Goal: Transaction & Acquisition: Purchase product/service

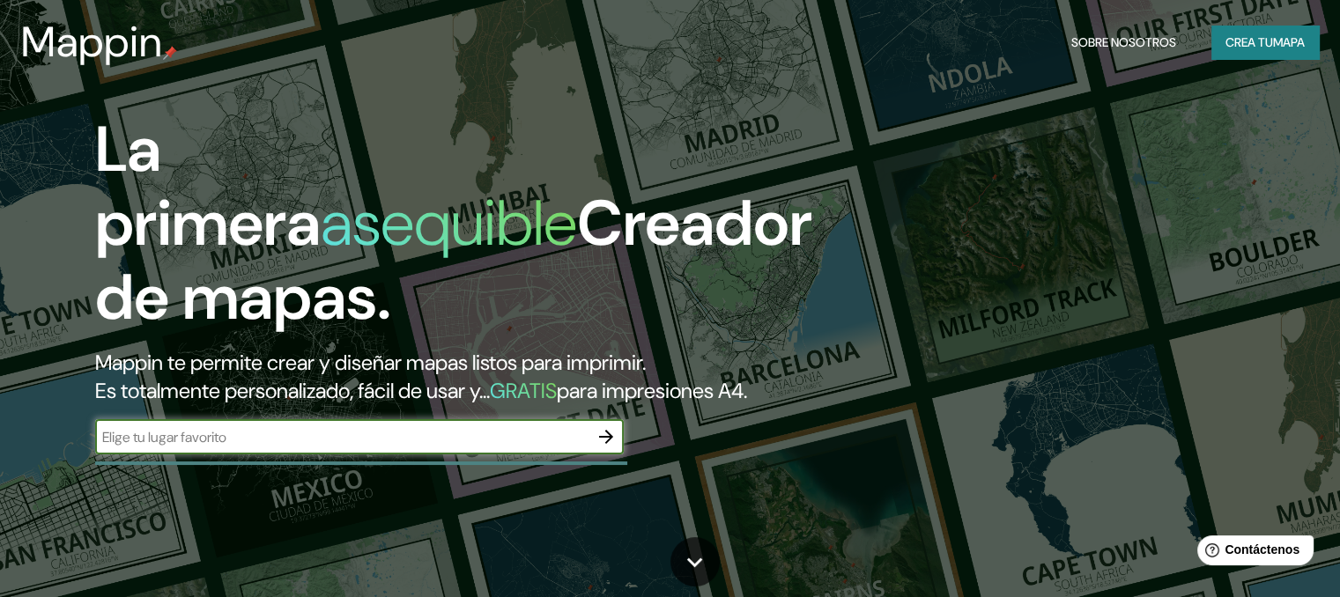
click at [507, 447] on input "text" at bounding box center [341, 437] width 493 height 20
type input "[GEOGRAPHIC_DATA]"
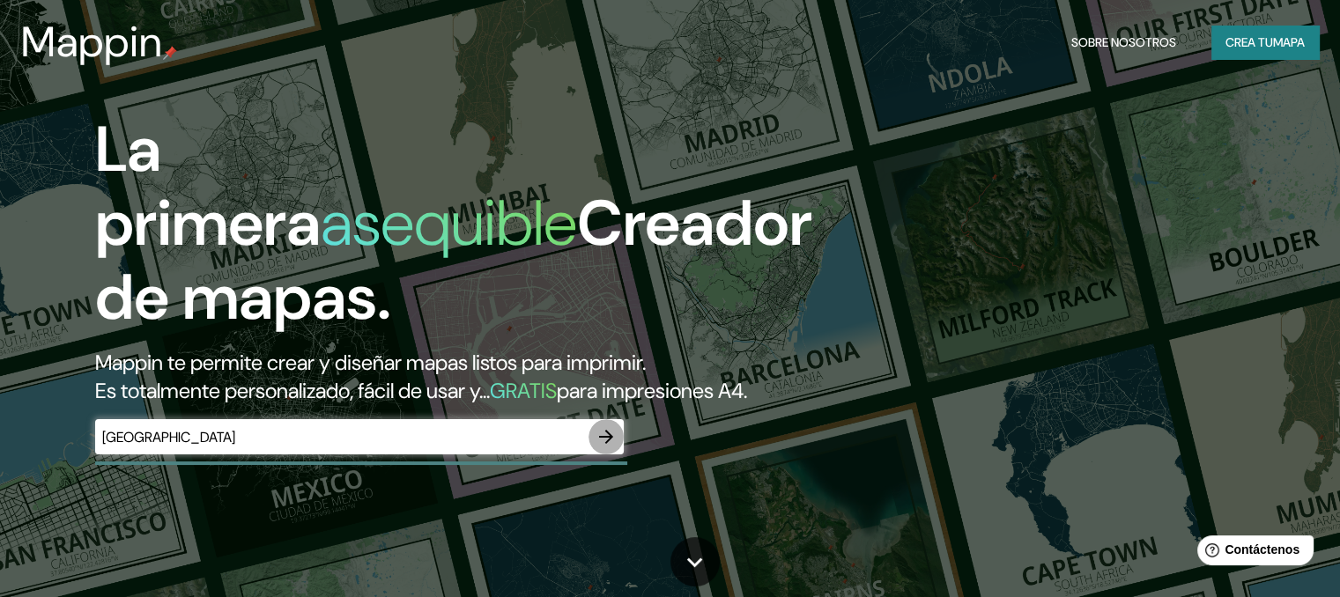
click at [613, 447] on icon "button" at bounding box center [605, 436] width 21 height 21
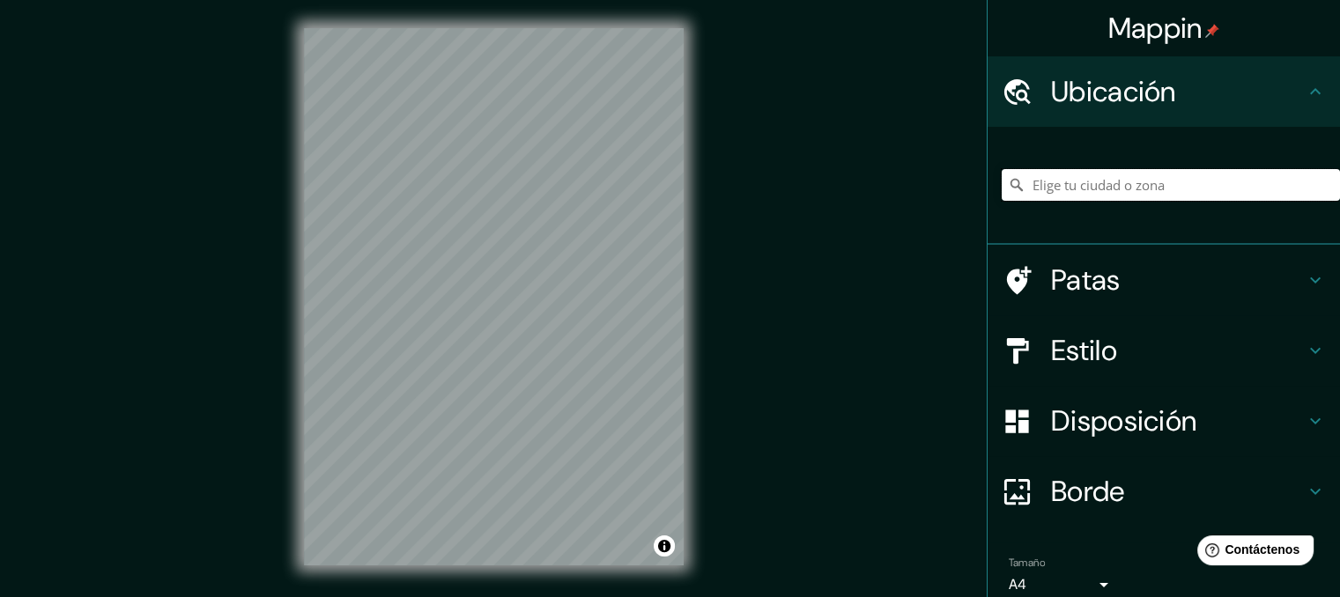
click at [1138, 181] on input "Elige tu ciudad o zona" at bounding box center [1170, 185] width 338 height 32
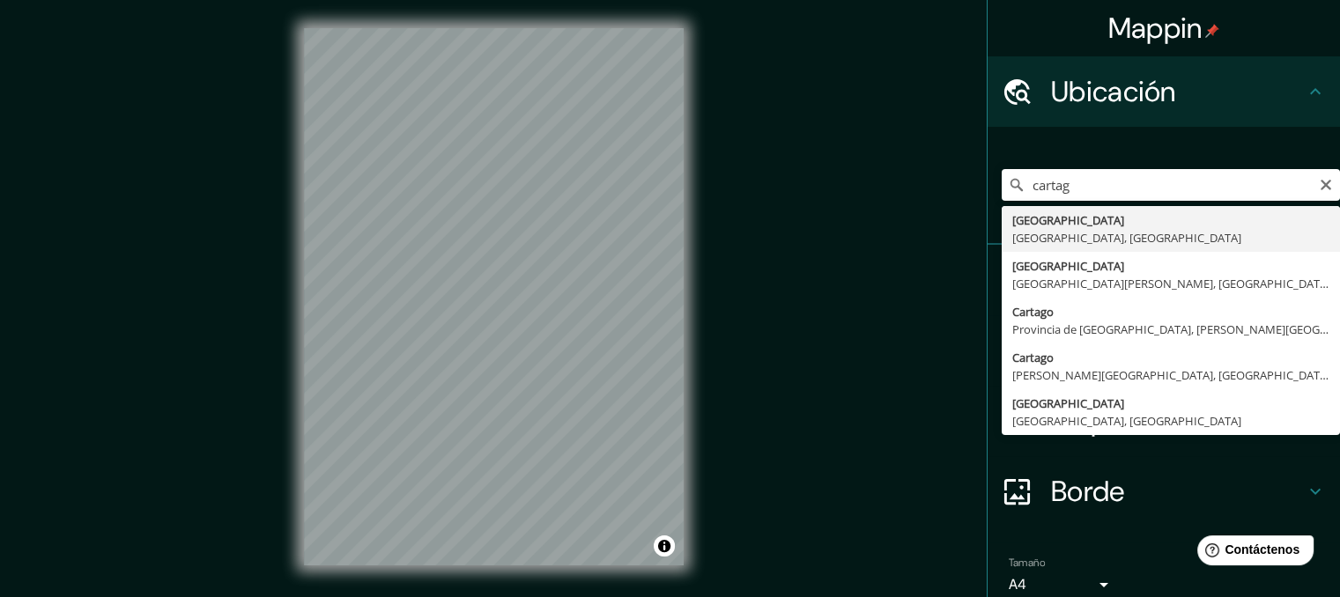
type input "[GEOGRAPHIC_DATA], [GEOGRAPHIC_DATA], [GEOGRAPHIC_DATA]"
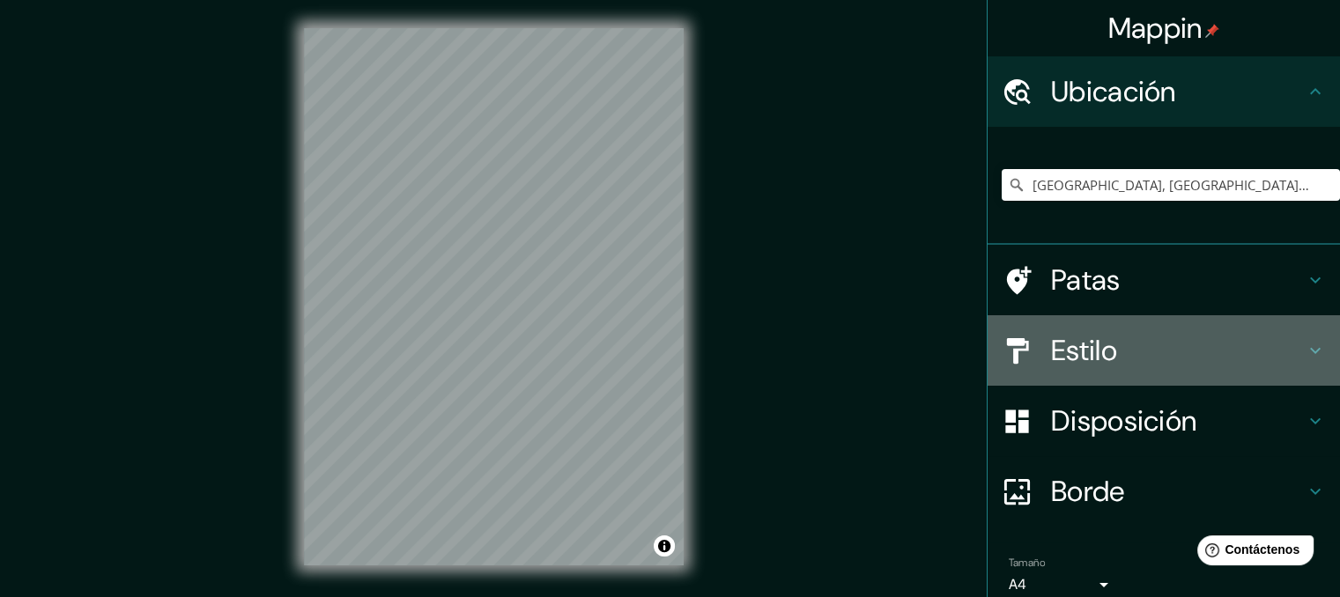
click at [1184, 356] on h4 "Estilo" at bounding box center [1178, 350] width 254 height 35
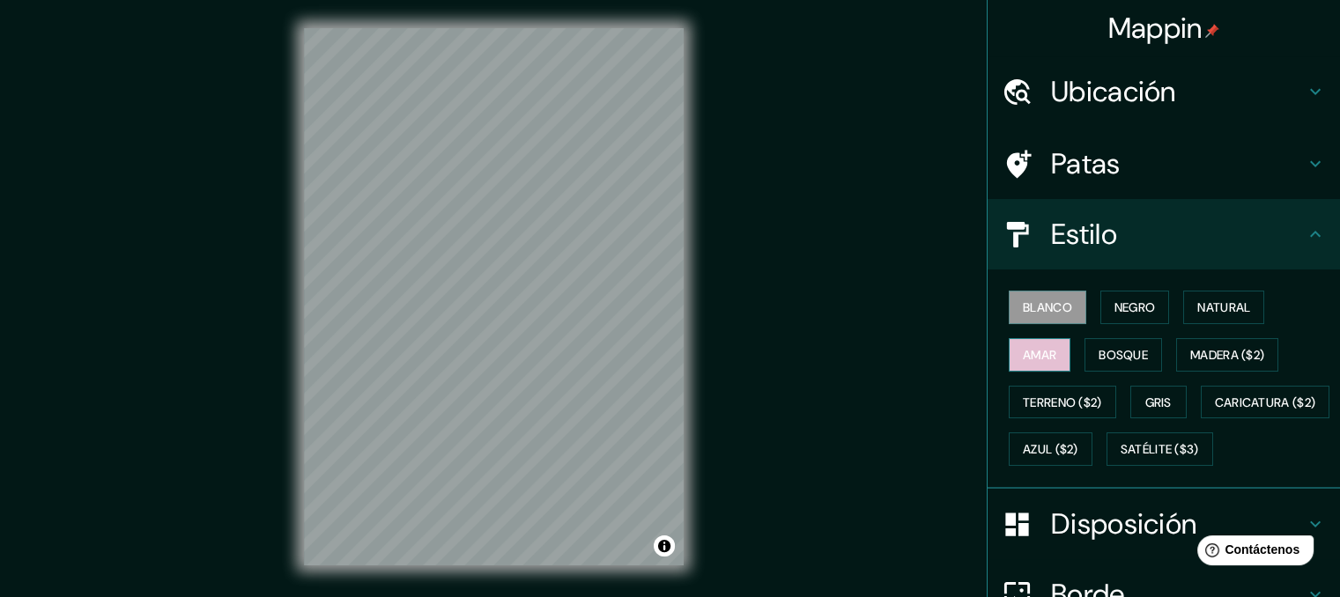
click at [1047, 350] on button "Amar" at bounding box center [1039, 354] width 62 height 33
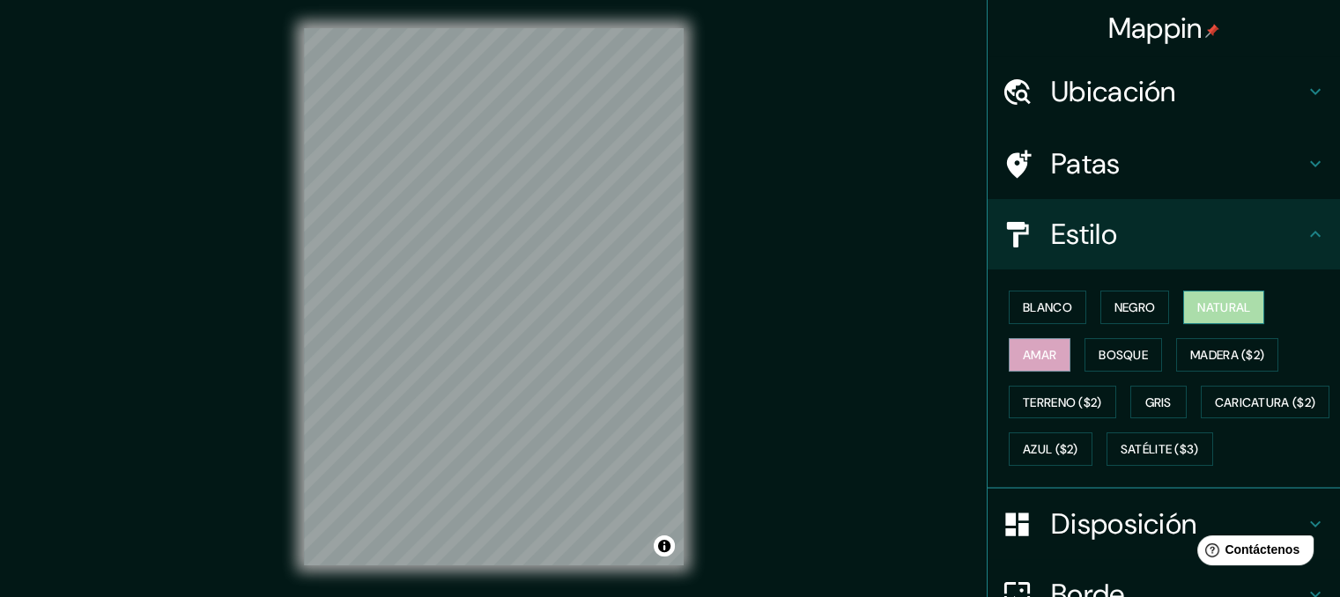
click at [1214, 304] on font "Natural" at bounding box center [1223, 307] width 53 height 16
click at [1131, 296] on font "Negro" at bounding box center [1134, 307] width 41 height 23
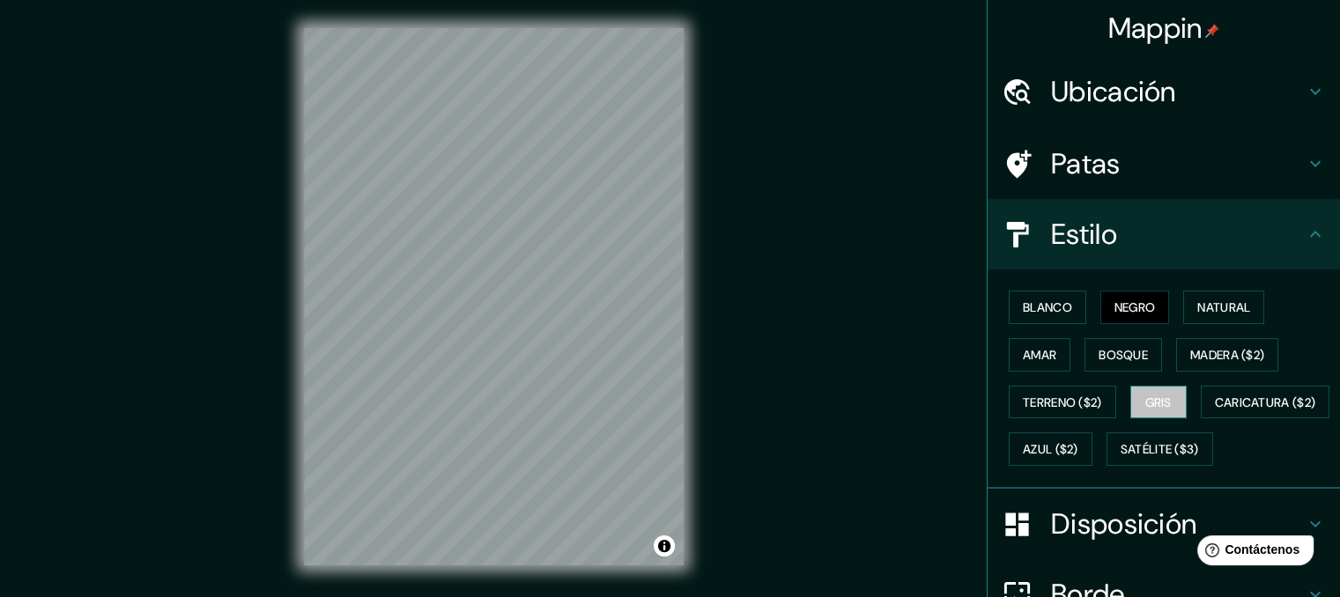
click at [1164, 405] on button "Gris" at bounding box center [1158, 402] width 56 height 33
click at [1138, 346] on button "Bosque" at bounding box center [1123, 354] width 78 height 33
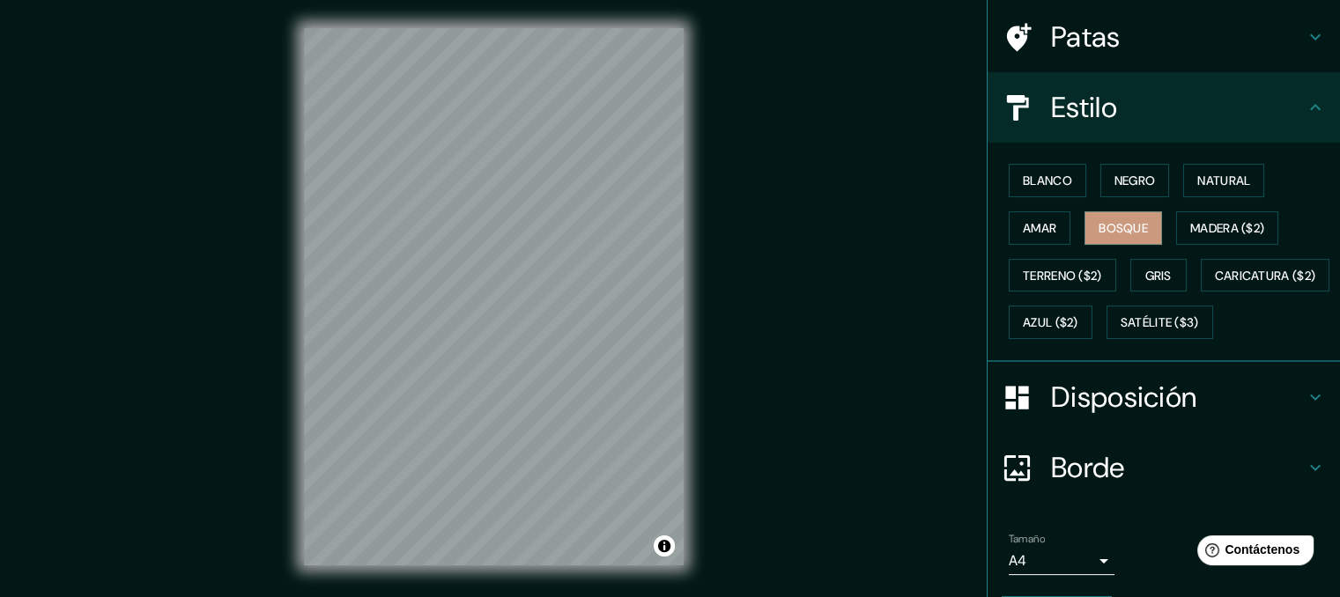
scroll to position [224, 0]
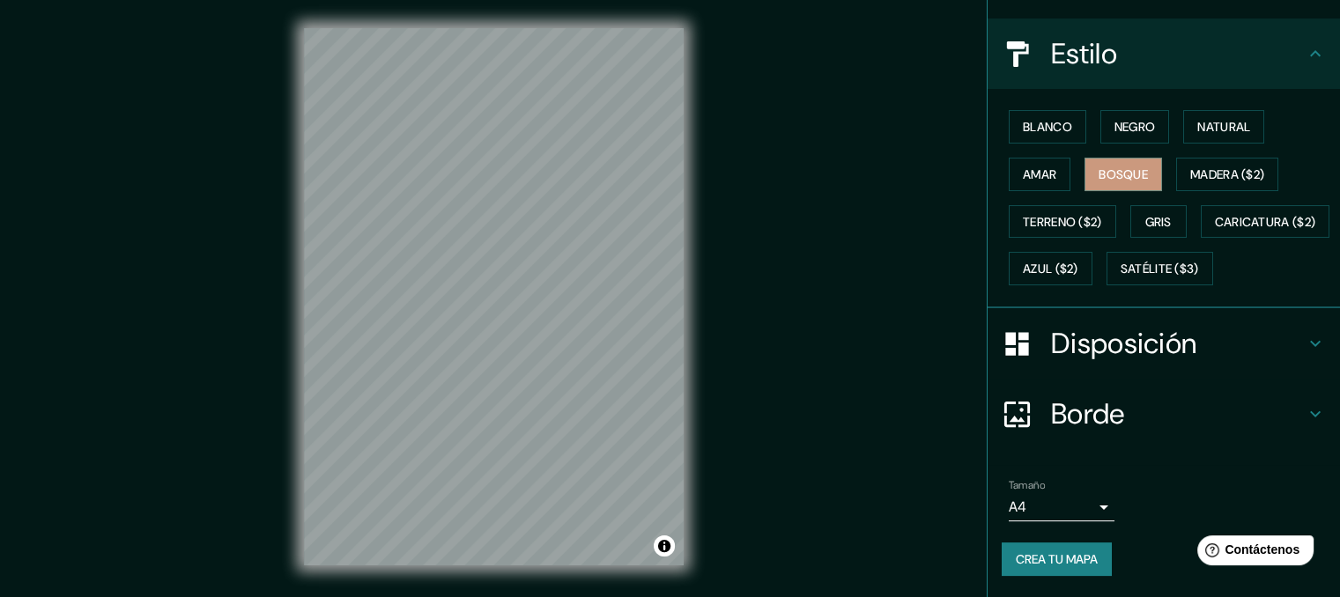
click at [1016, 554] on font "Crea tu mapa" at bounding box center [1057, 559] width 82 height 16
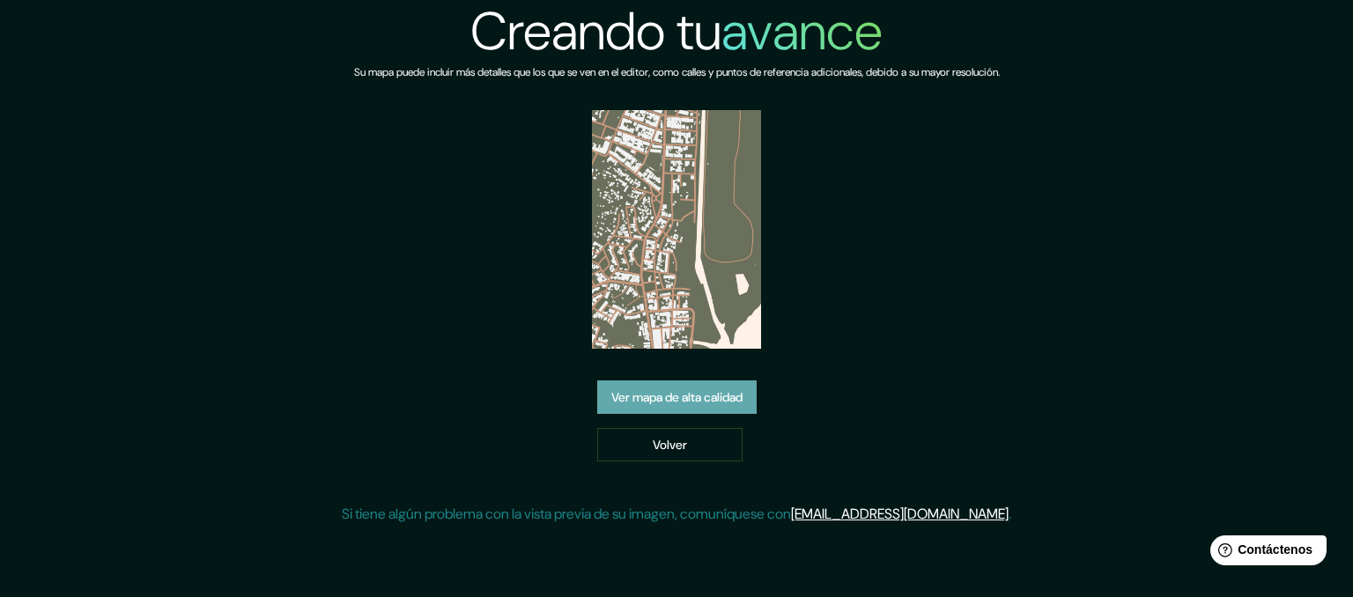
click at [701, 390] on font "Ver mapa de alta calidad" at bounding box center [676, 397] width 131 height 16
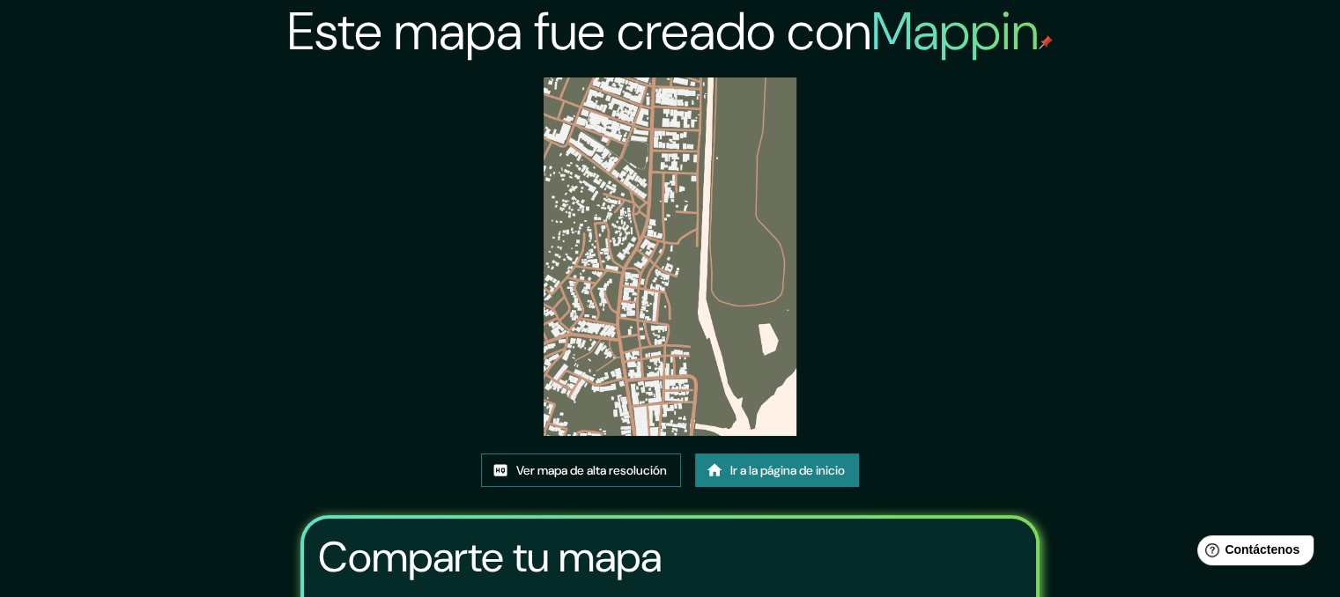
drag, startPoint x: 642, startPoint y: 451, endPoint x: 641, endPoint y: 465, distance: 14.1
click at [641, 465] on div "Este mapa fue creado con Mappin Ver mapa de alta resolución Ir a la página de i…" at bounding box center [670, 400] width 782 height 801
click at [641, 465] on font "Ver mapa de alta resolución" at bounding box center [591, 470] width 151 height 16
